Goal: Transaction & Acquisition: Purchase product/service

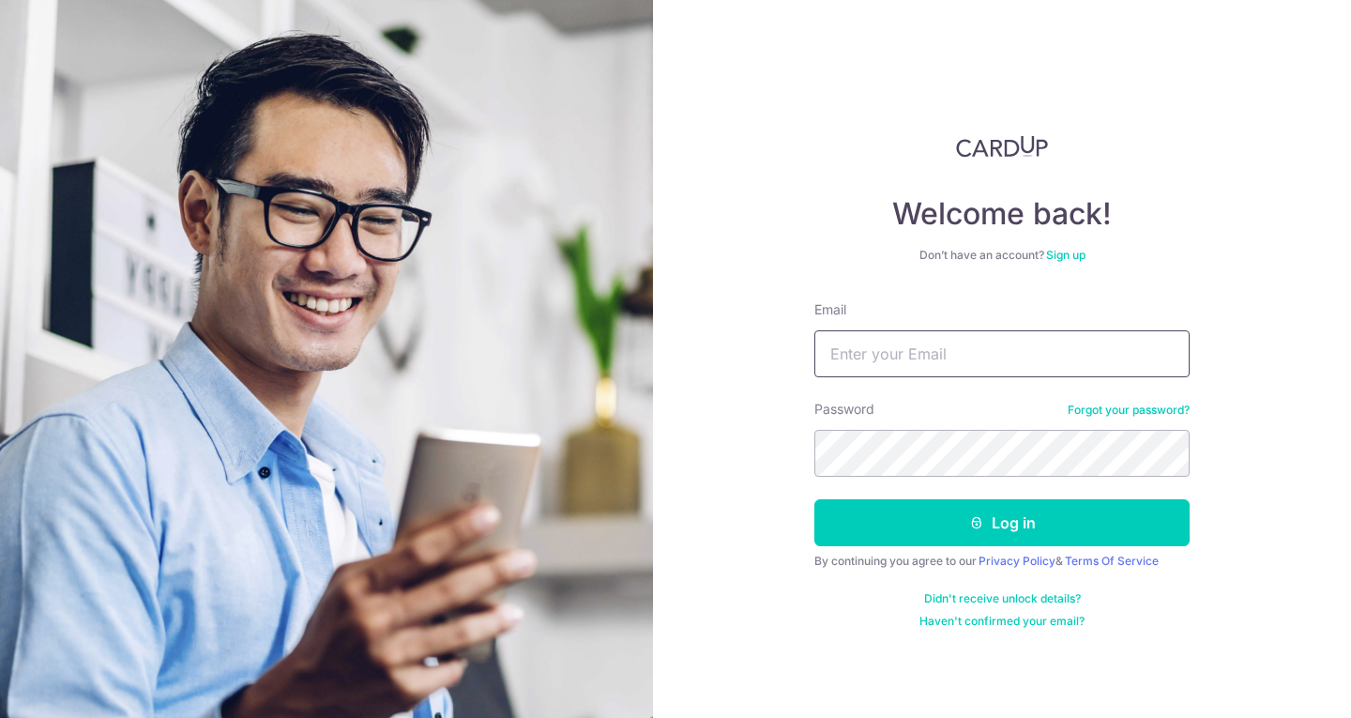
click at [915, 353] on input "Email" at bounding box center [1001, 353] width 375 height 47
type input "[EMAIL_ADDRESS][DOMAIN_NAME]"
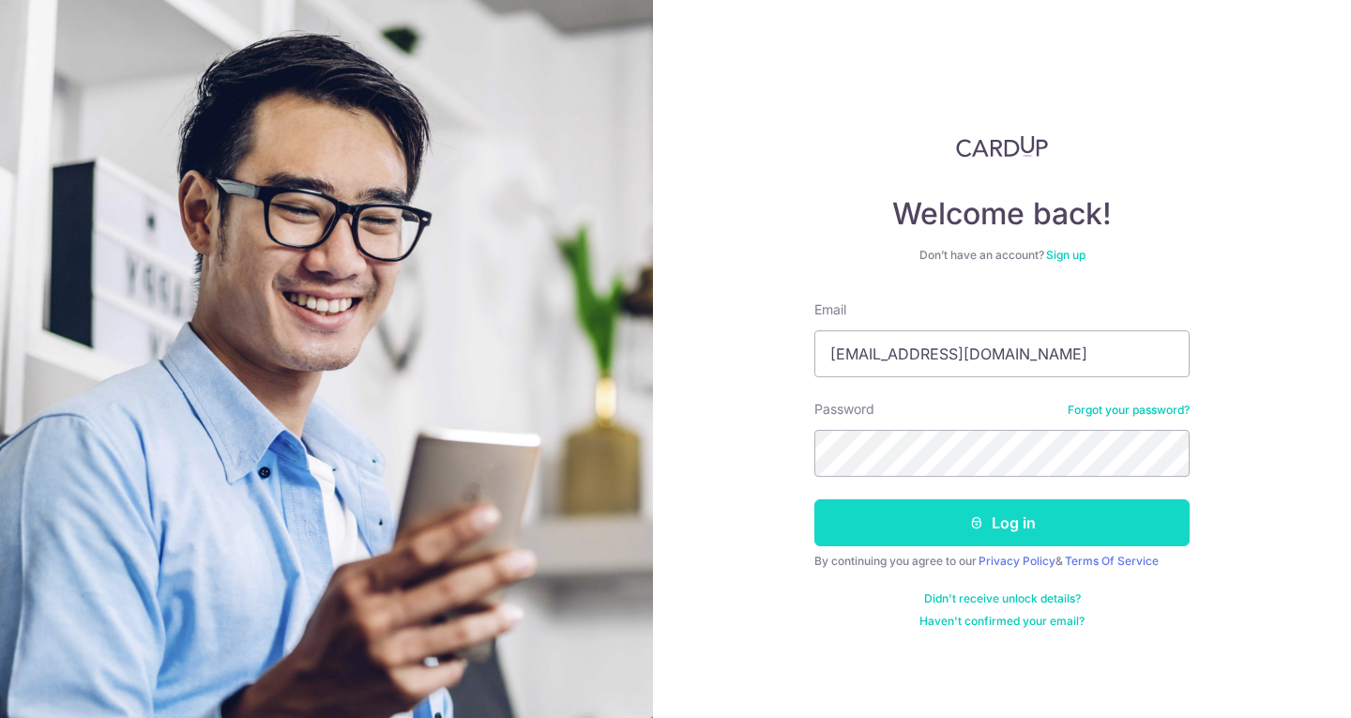
click at [943, 526] on button "Log in" at bounding box center [1001, 522] width 375 height 47
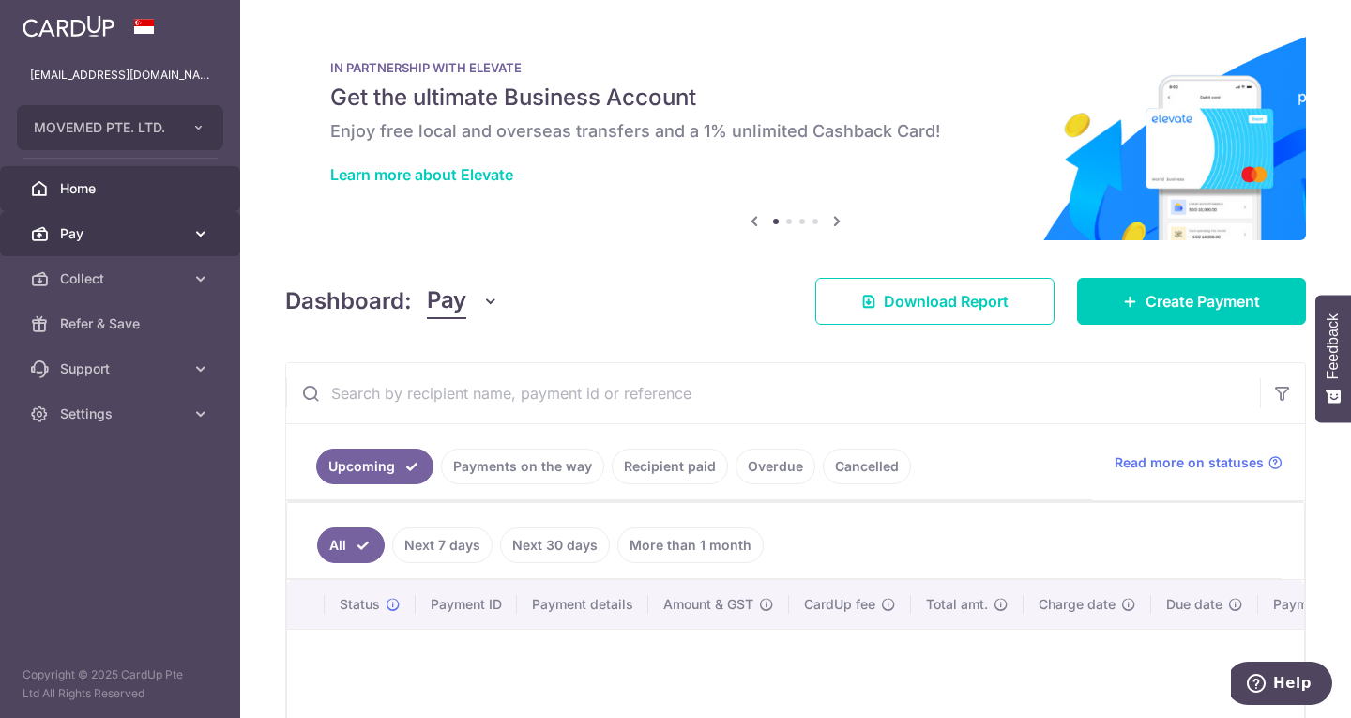
click at [123, 224] on span "Pay" at bounding box center [122, 233] width 124 height 19
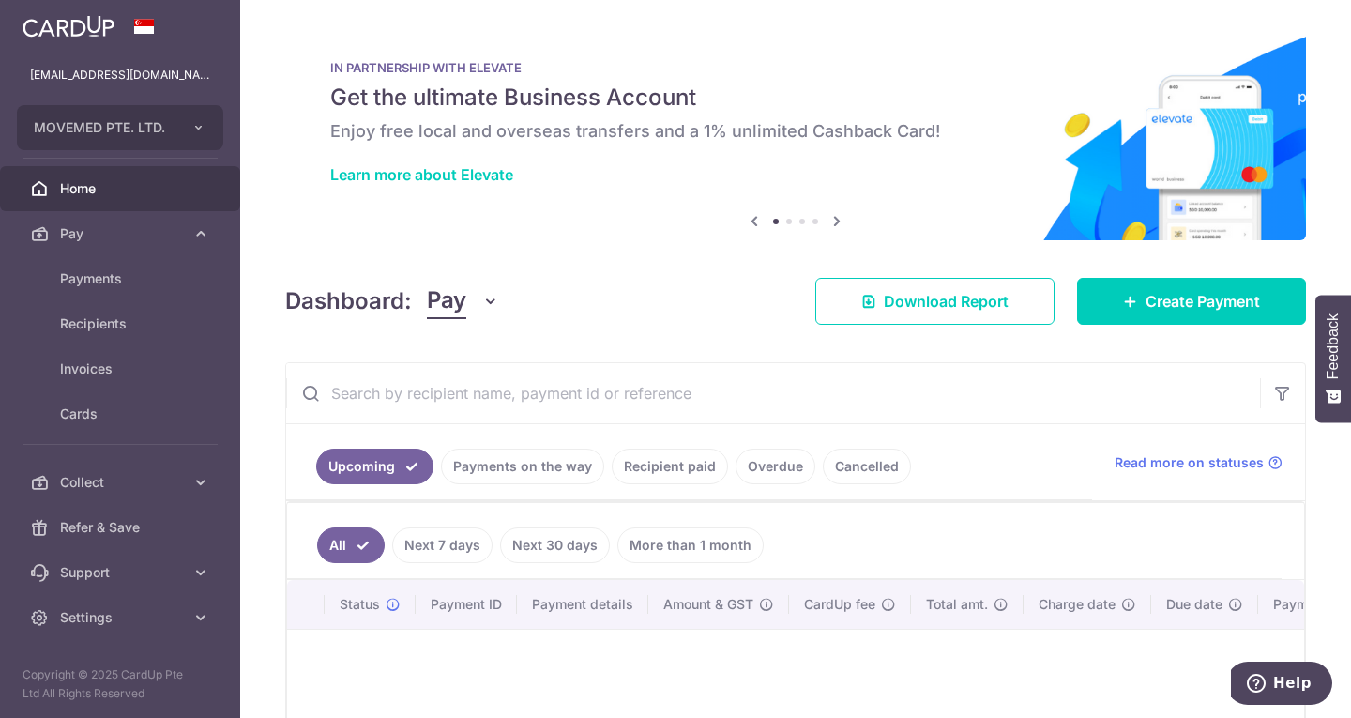
click at [885, 109] on h5 "Get the ultimate Business Account" at bounding box center [795, 98] width 931 height 30
click at [137, 269] on span "Payments" at bounding box center [122, 278] width 124 height 19
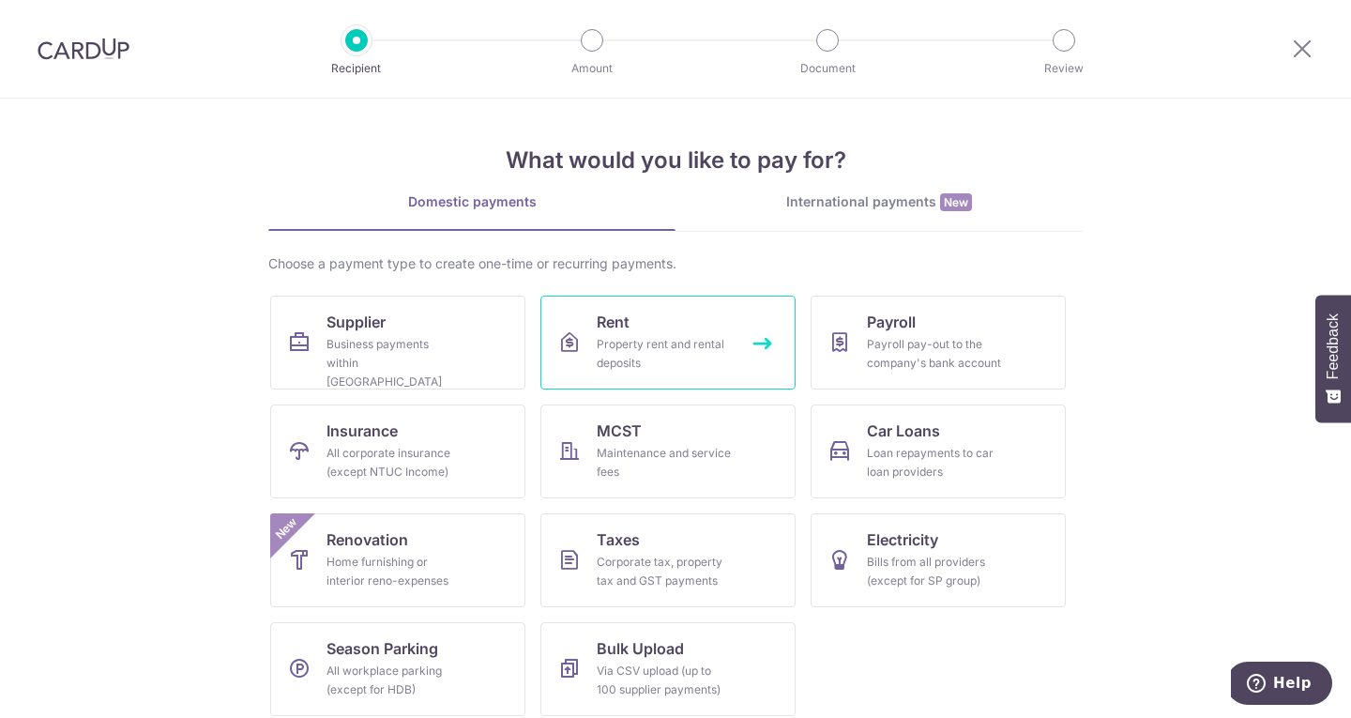
click at [654, 351] on div "Property rent and rental deposits" at bounding box center [664, 354] width 135 height 38
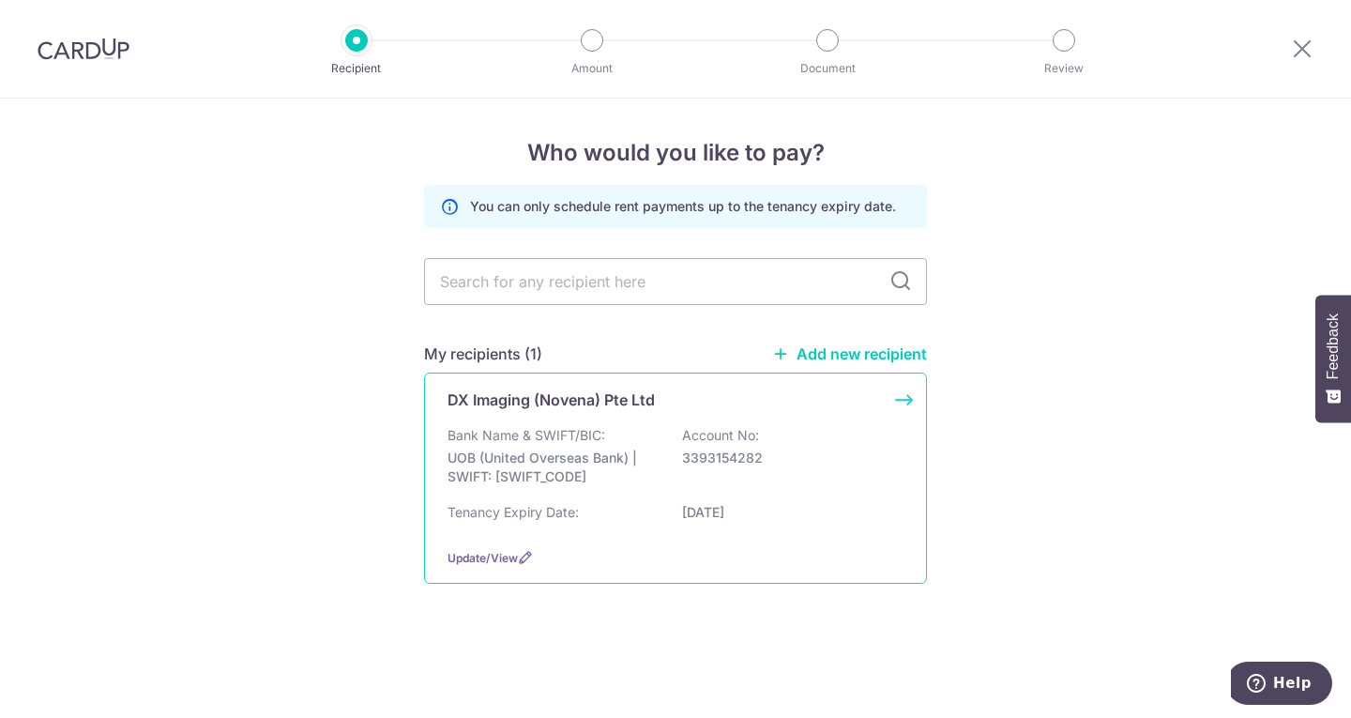
click at [640, 466] on p "UOB (United Overseas Bank) | SWIFT: UOVBSGSGXXX" at bounding box center [552, 467] width 210 height 38
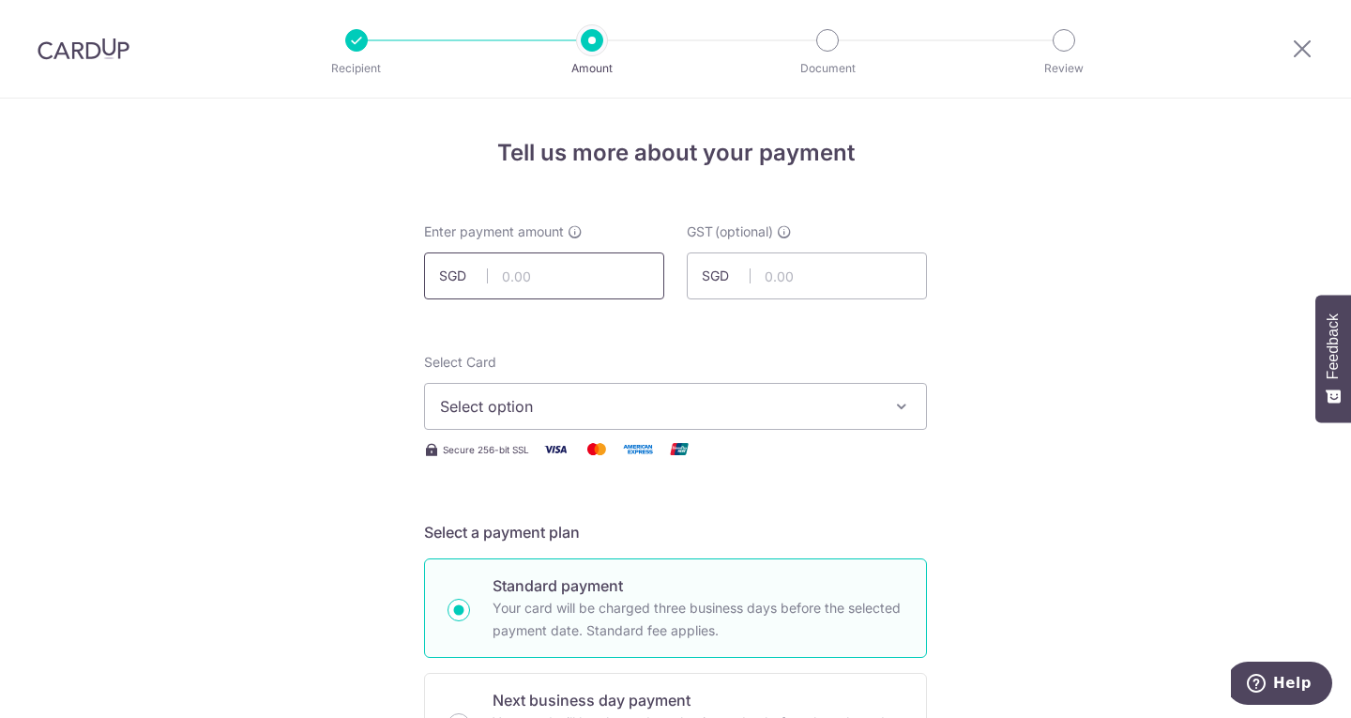
click at [558, 262] on input "text" at bounding box center [544, 275] width 240 height 47
type input "11,926.61"
click at [794, 265] on input "text" at bounding box center [807, 275] width 240 height 47
type input "1,073.39"
click at [679, 407] on span "Select option" at bounding box center [658, 406] width 437 height 23
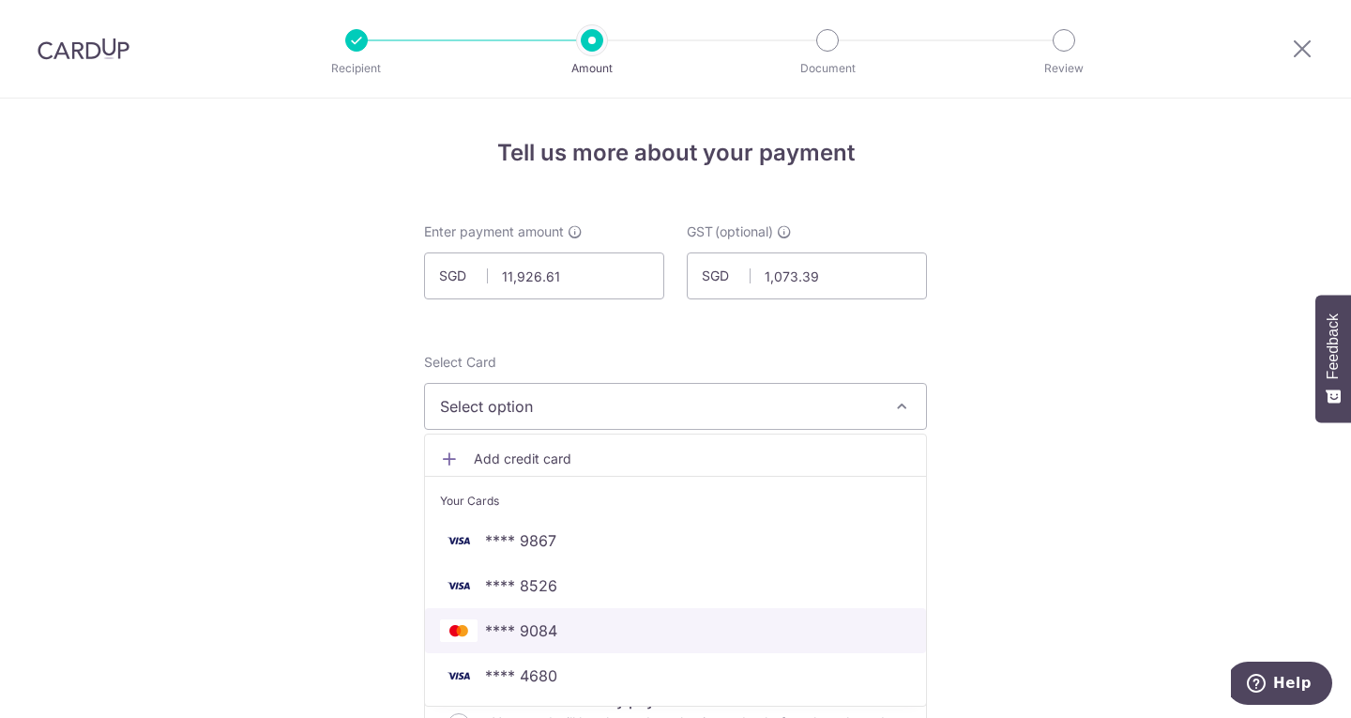
click at [584, 622] on span "**** 9084" at bounding box center [675, 630] width 471 height 23
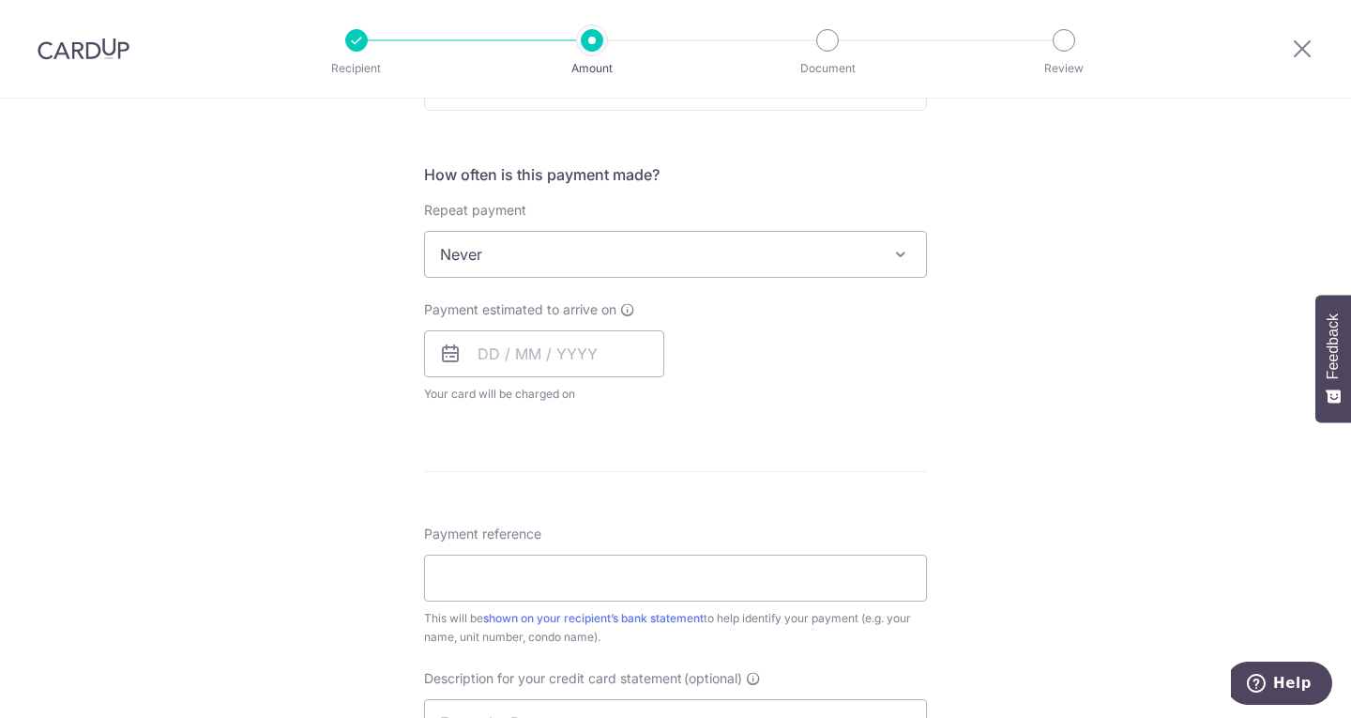
scroll to position [662, 0]
click at [504, 333] on input "text" at bounding box center [544, 352] width 240 height 47
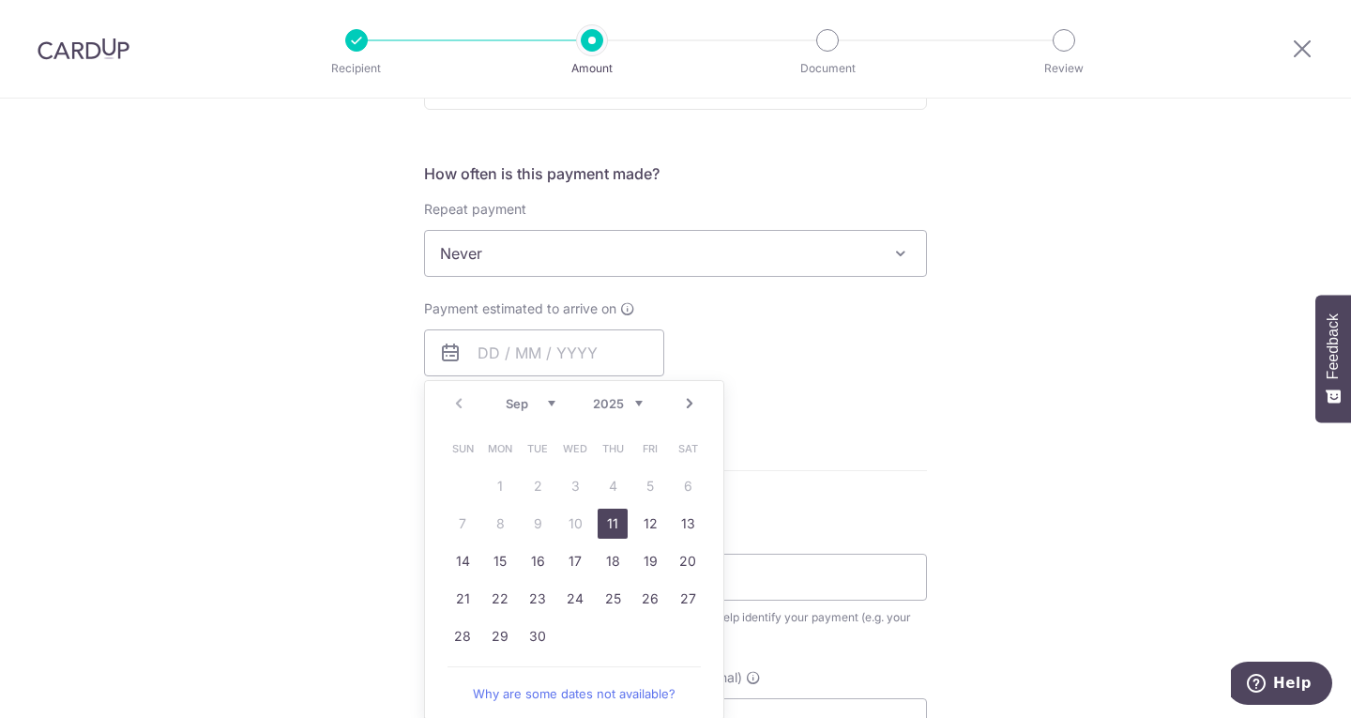
click at [604, 523] on link "11" at bounding box center [613, 523] width 30 height 30
type input "11/09/2025"
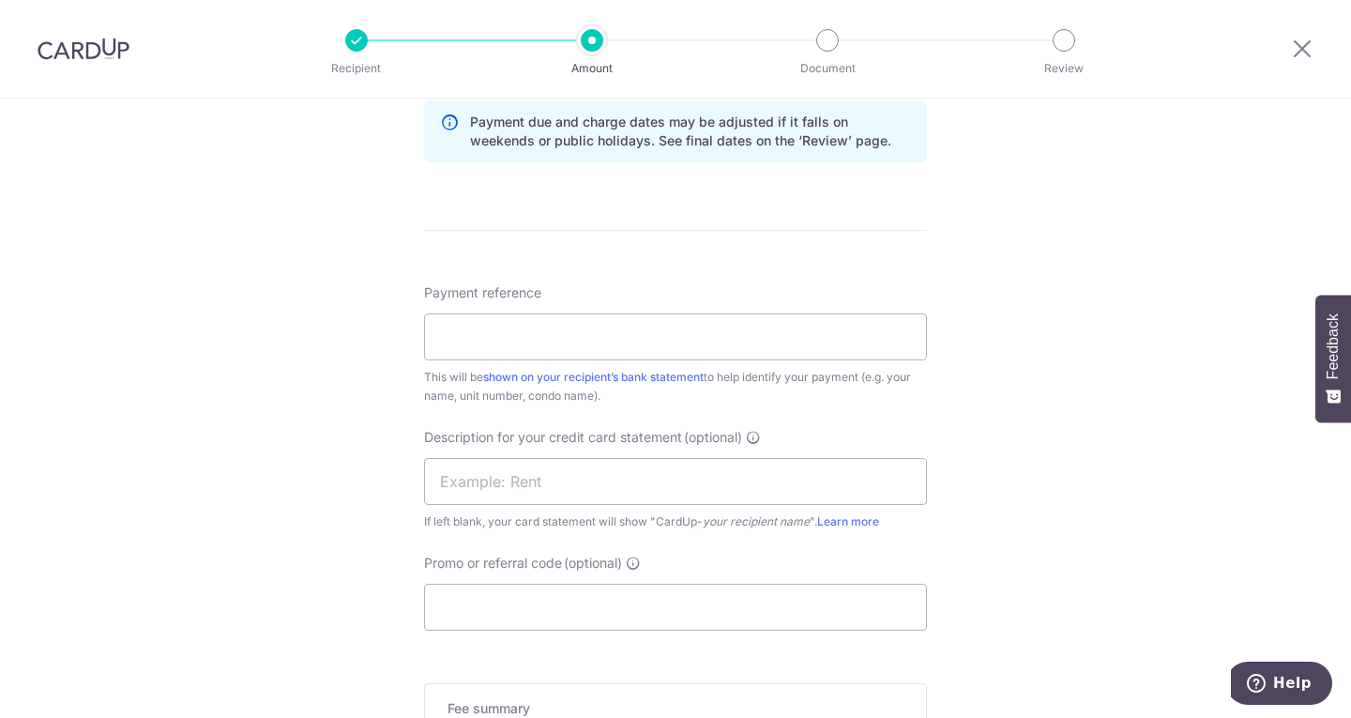
scroll to position [981, 0]
paste input "CT250401/RT"
click at [712, 342] on input "CT250401/RT" at bounding box center [675, 334] width 503 height 47
type input "C"
type input "Rental"
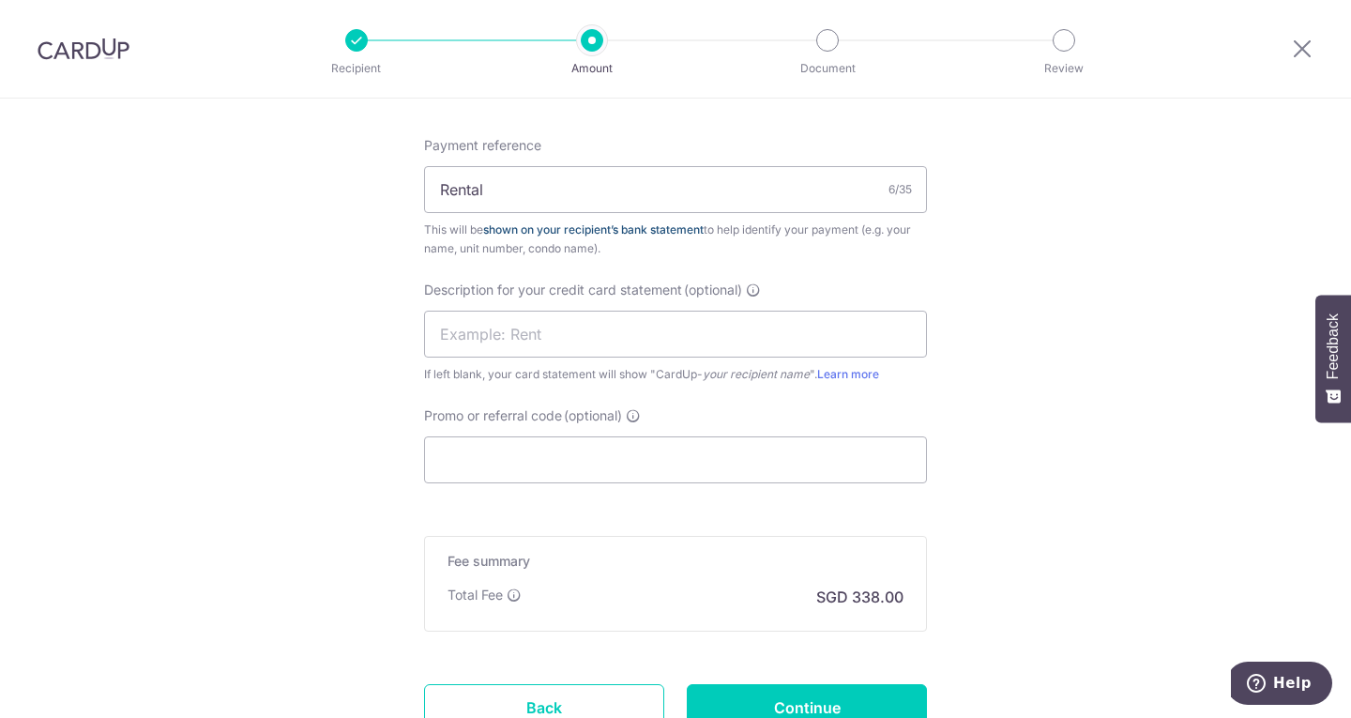
scroll to position [1129, 0]
click at [668, 447] on input "Promo or referral code (optional)" at bounding box center [675, 457] width 503 height 47
paste input "SAVERENT179"
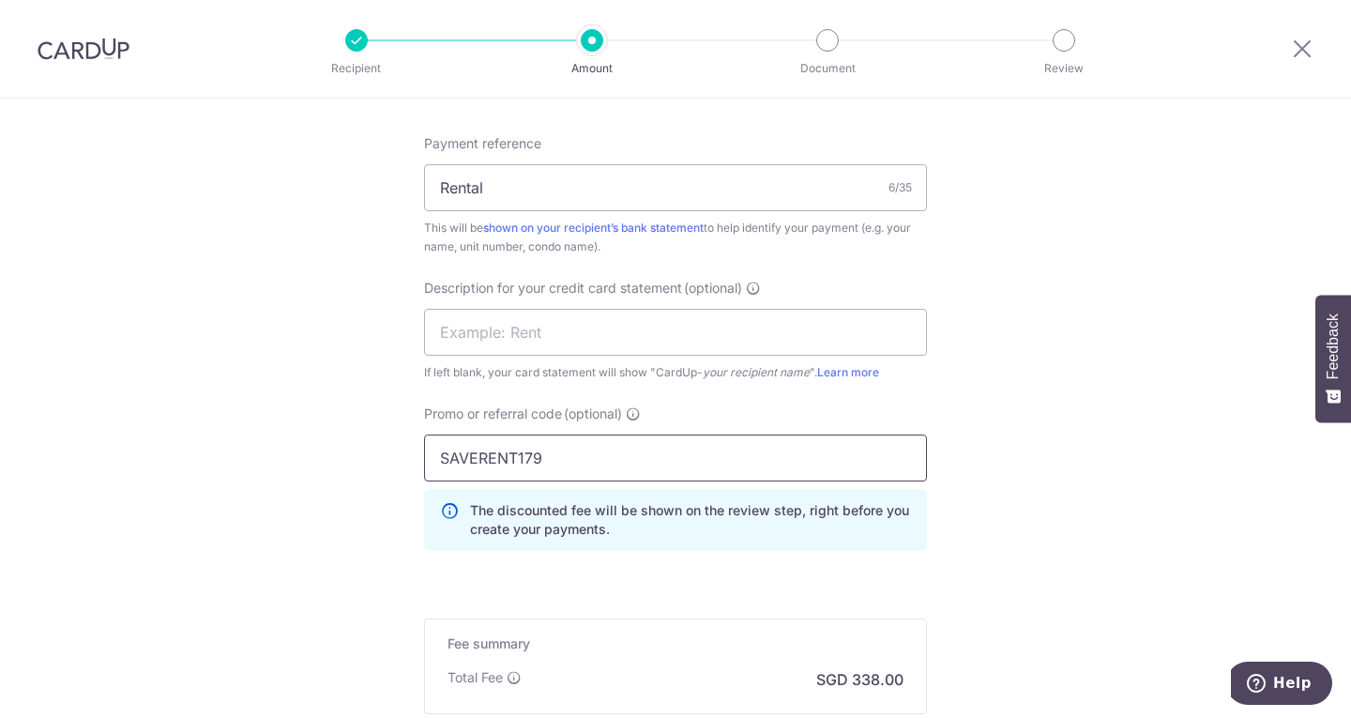
scroll to position [1365, 0]
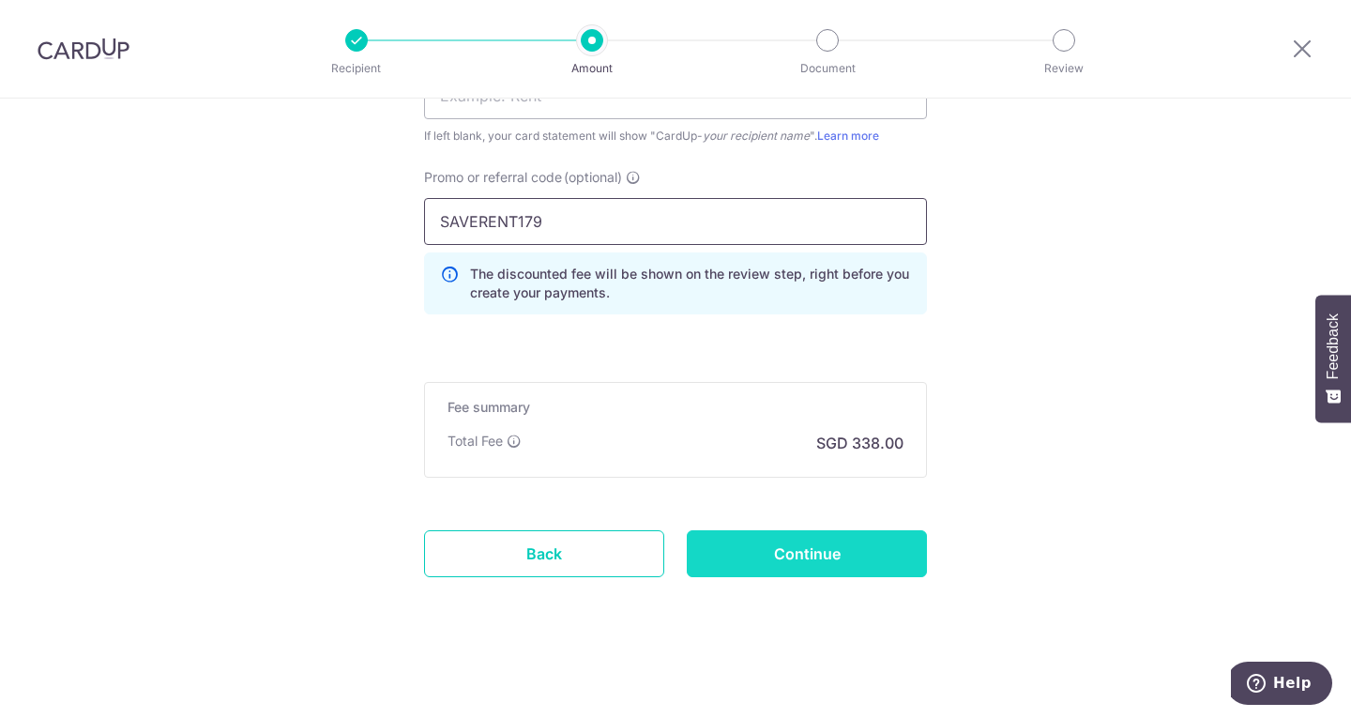
type input "SAVERENT179"
click at [876, 554] on input "Continue" at bounding box center [807, 553] width 240 height 47
type input "Create Schedule"
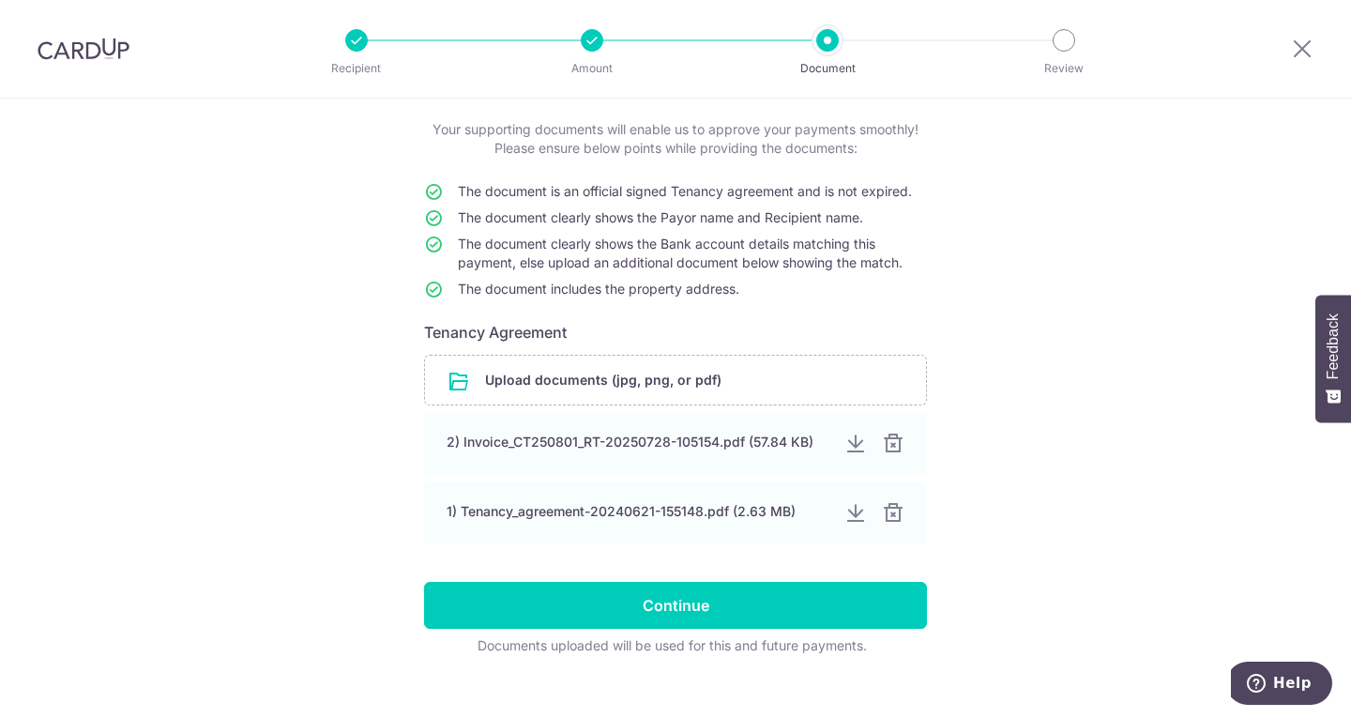
scroll to position [128, 0]
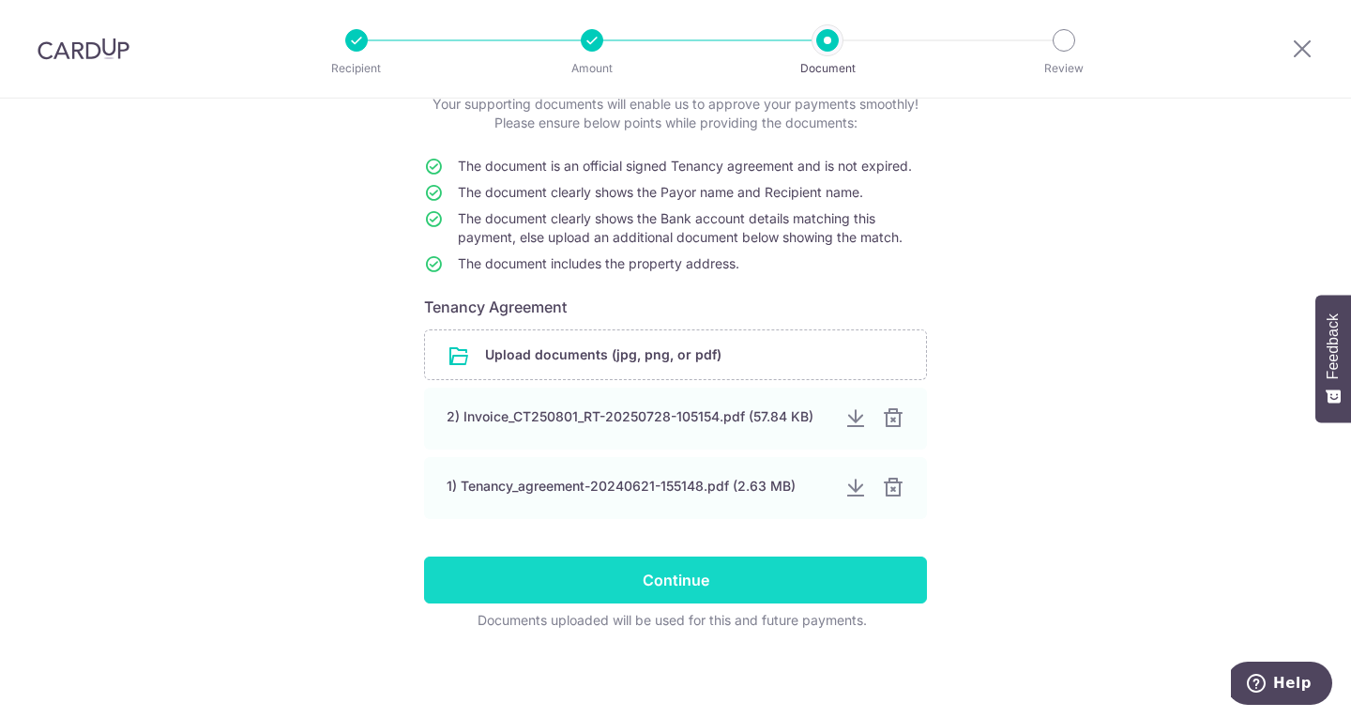
click at [787, 583] on input "Continue" at bounding box center [675, 579] width 503 height 47
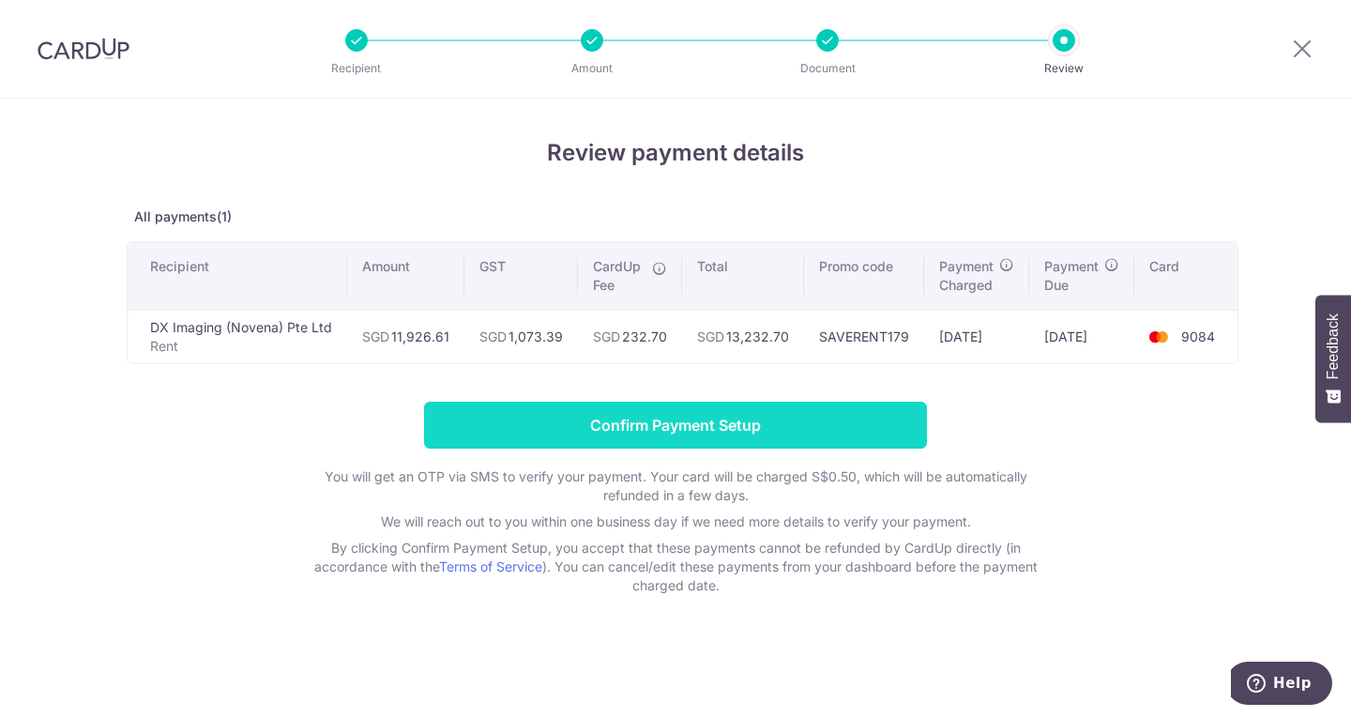
click at [743, 426] on input "Confirm Payment Setup" at bounding box center [675, 425] width 503 height 47
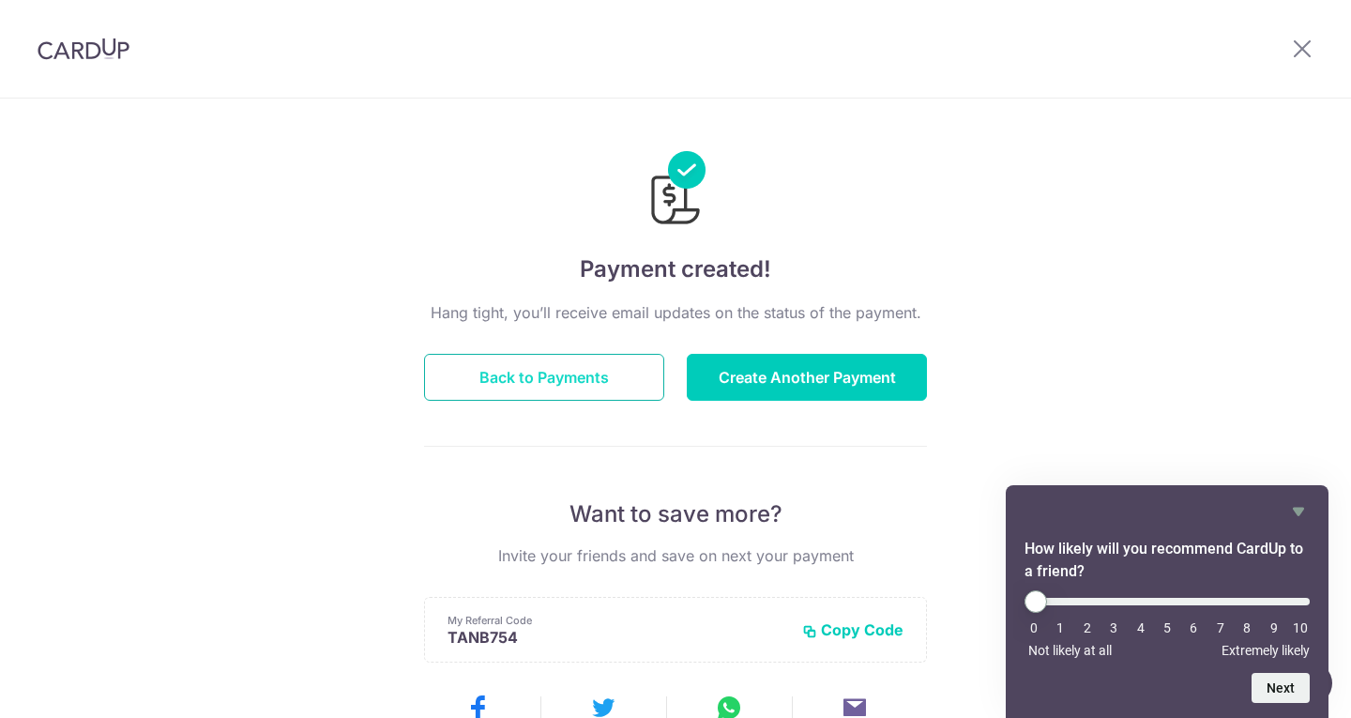
click at [555, 379] on button "Back to Payments" at bounding box center [544, 377] width 240 height 47
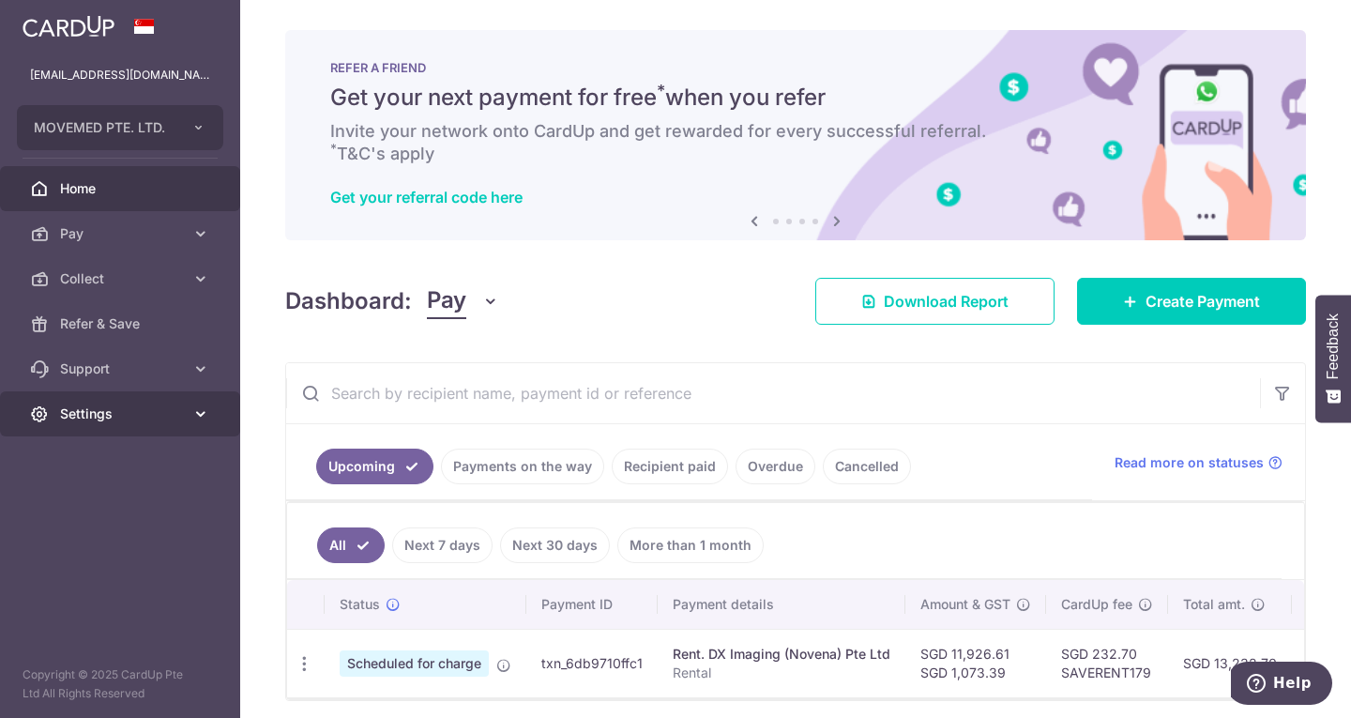
click at [134, 408] on span "Settings" at bounding box center [122, 413] width 124 height 19
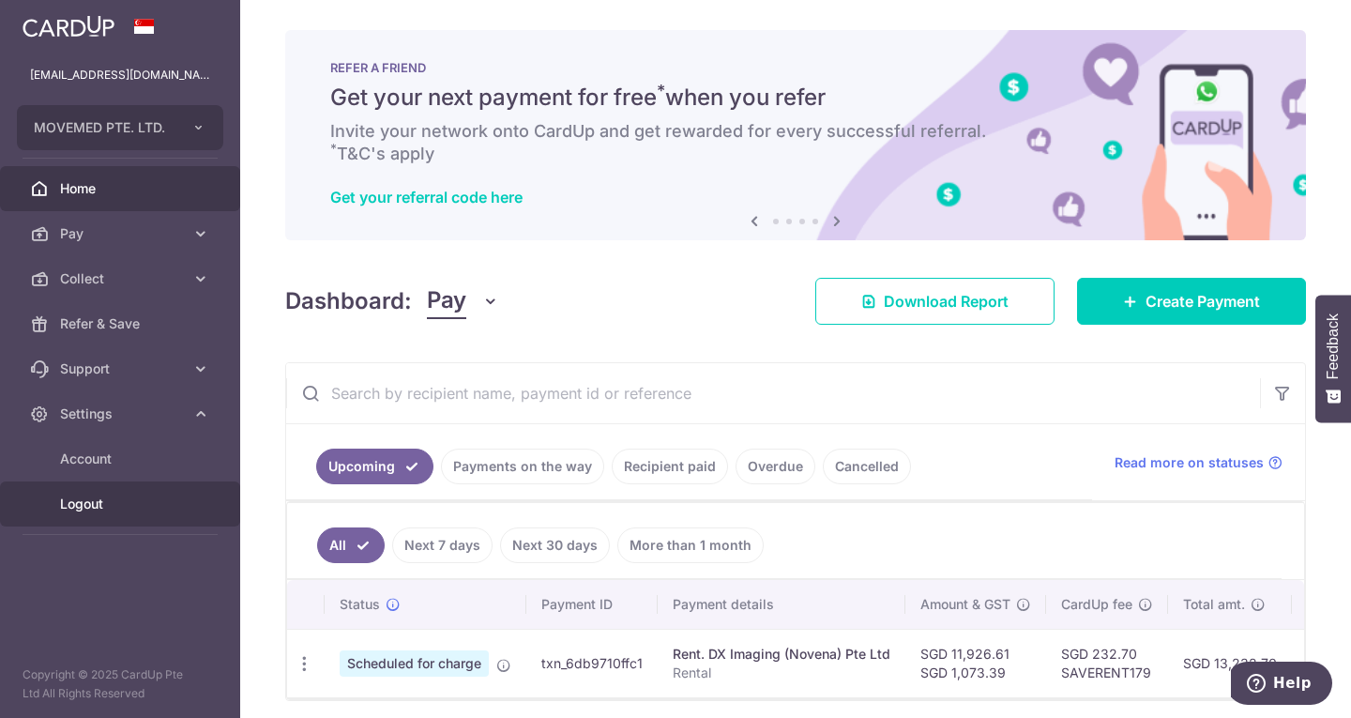
click at [107, 511] on span "Logout" at bounding box center [122, 503] width 124 height 19
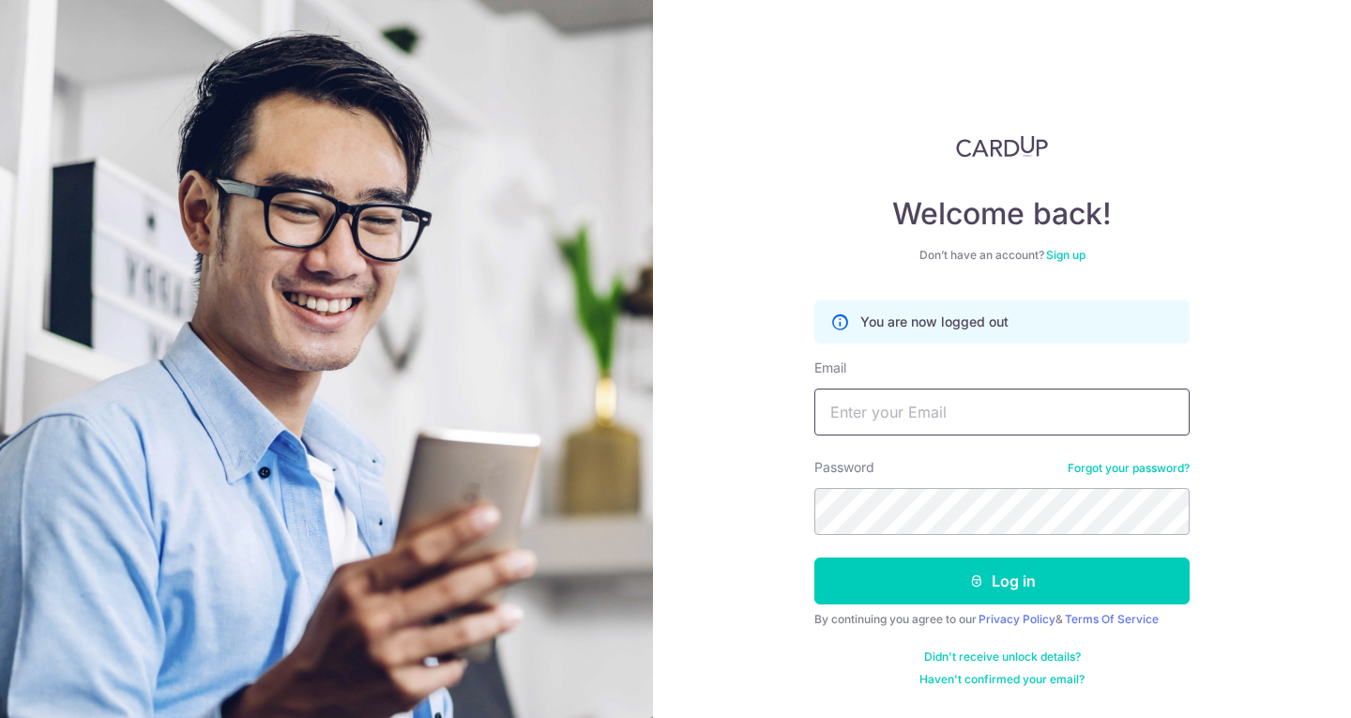
click at [902, 407] on input "Email" at bounding box center [1001, 411] width 375 height 47
type input "[EMAIL_ADDRESS][DOMAIN_NAME]"
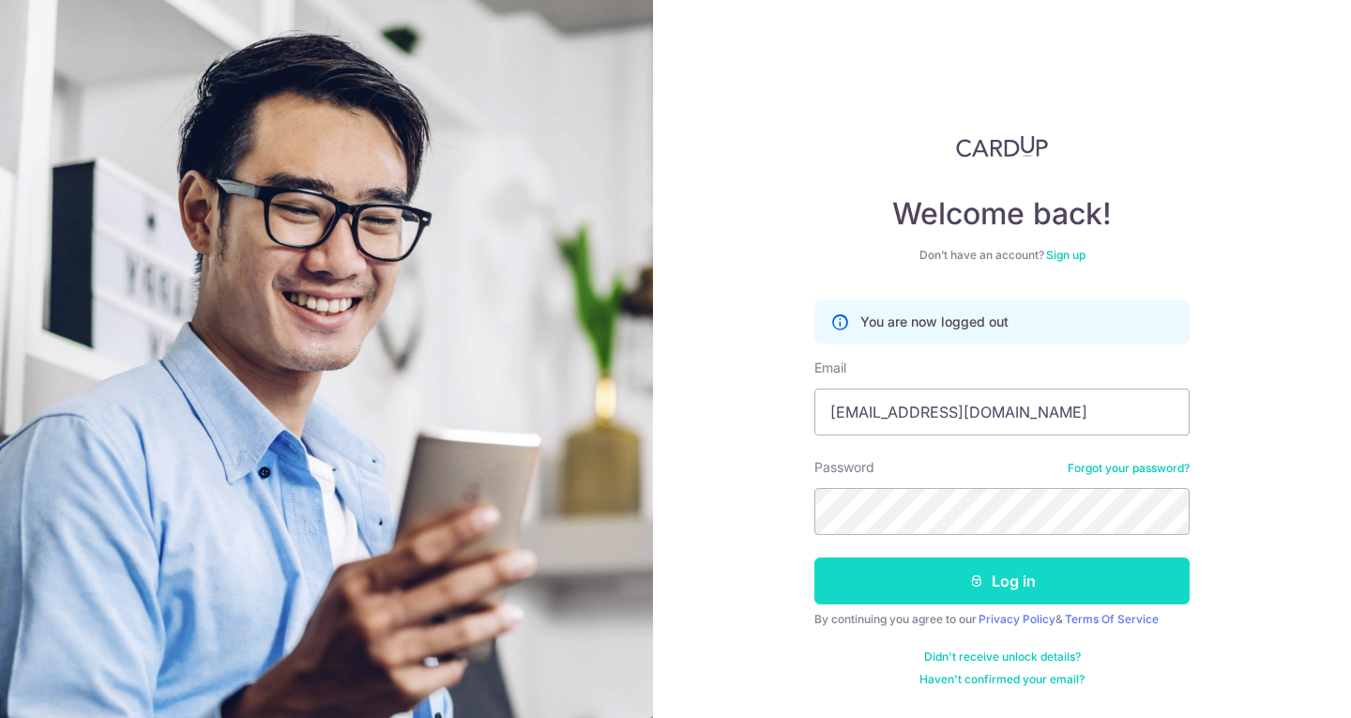
click at [1071, 575] on button "Log in" at bounding box center [1001, 580] width 375 height 47
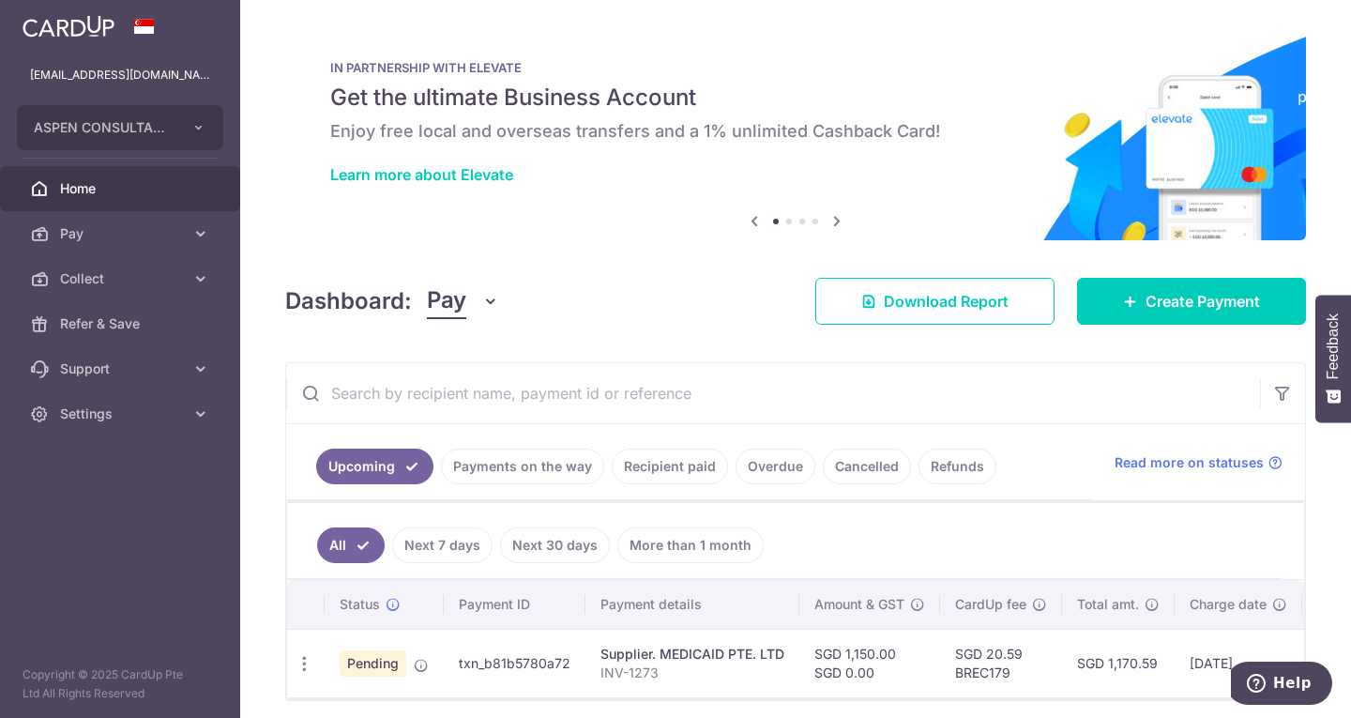
scroll to position [81, 0]
